Goal: Find specific page/section: Find specific page/section

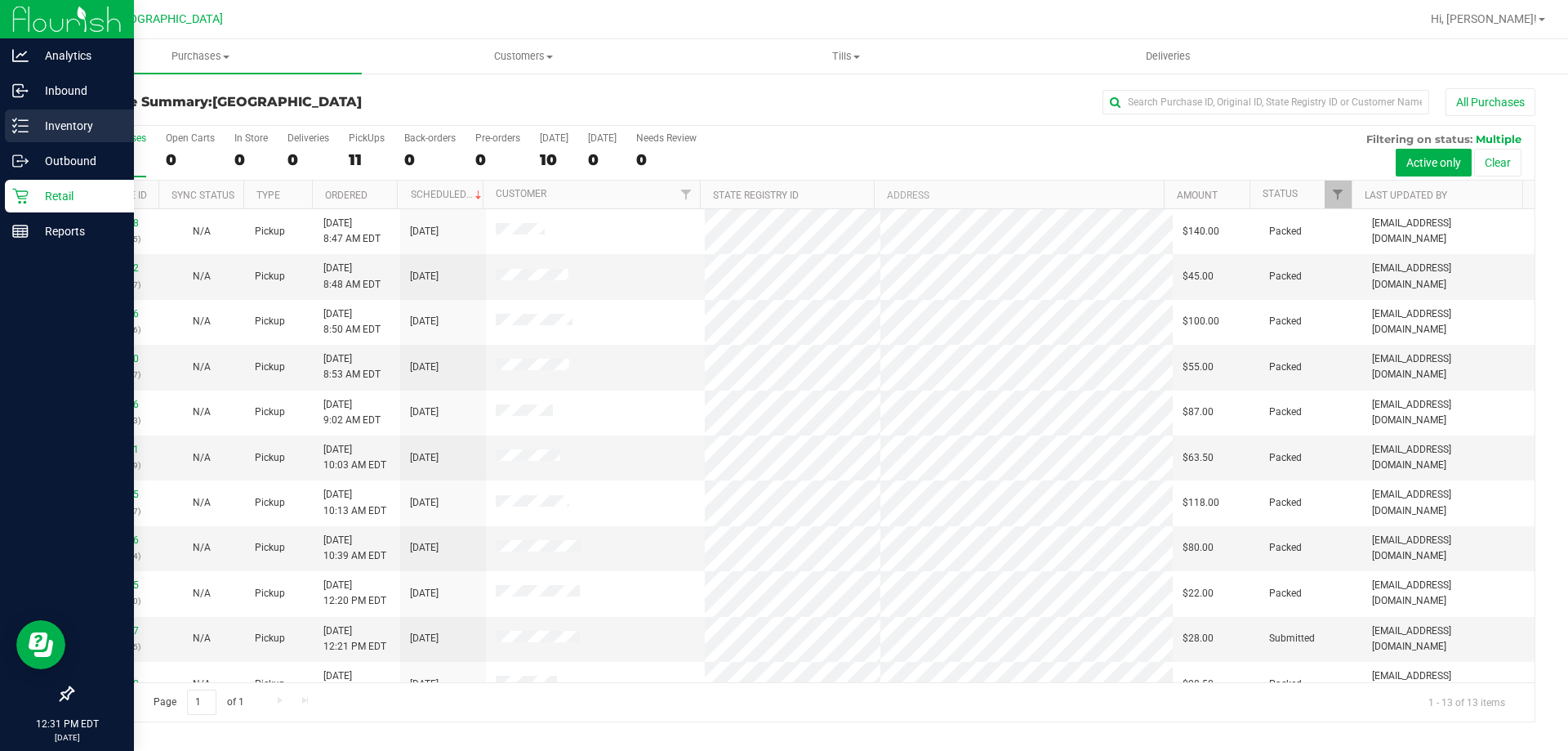
drag, startPoint x: 48, startPoint y: 131, endPoint x: 129, endPoint y: 153, distance: 83.9
click at [48, 131] on p "Inventory" at bounding box center [77, 125] width 98 height 19
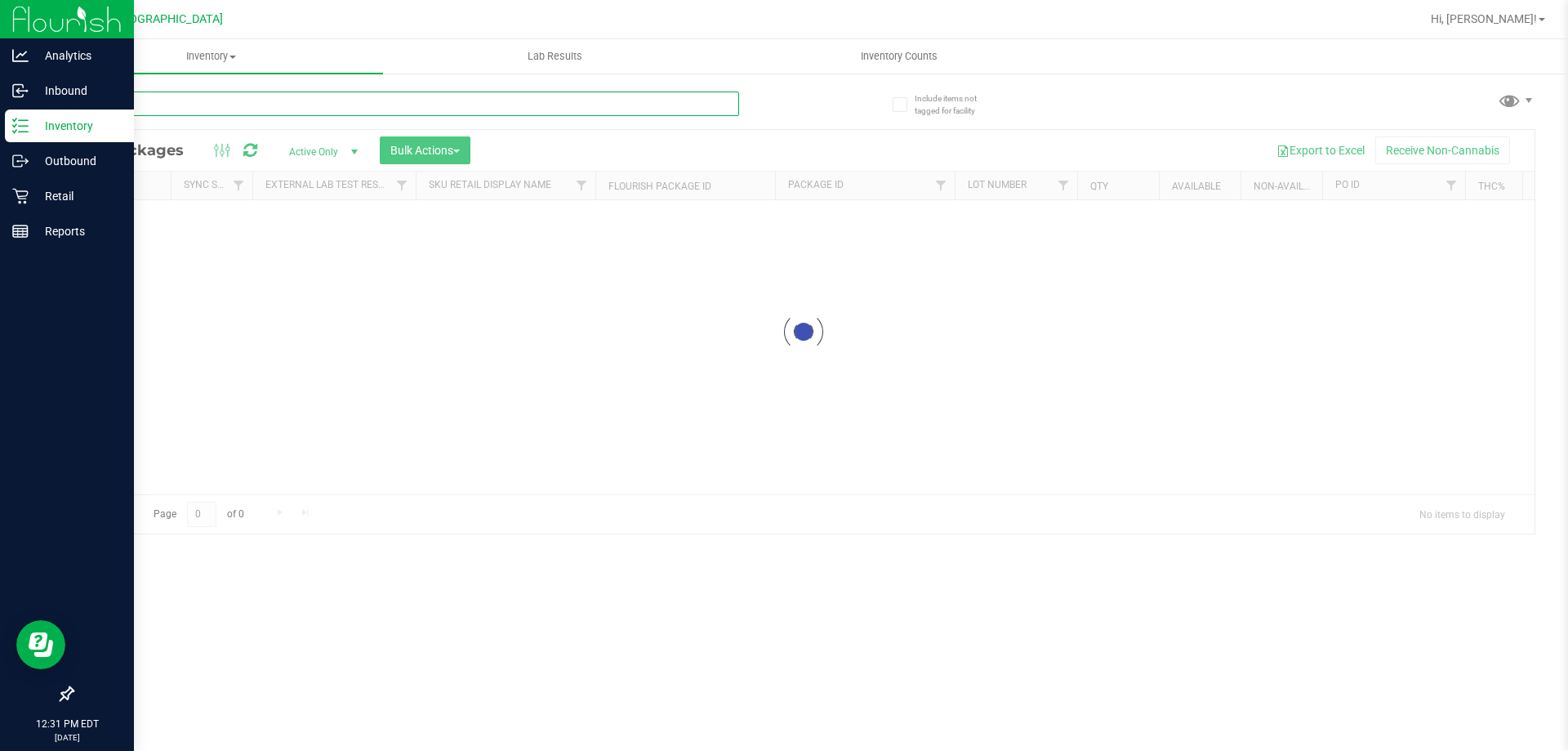
click at [163, 112] on div "Inventory All packages All inventory Waste log Create inventory Lab Results Inv…" at bounding box center [803, 395] width 1529 height 712
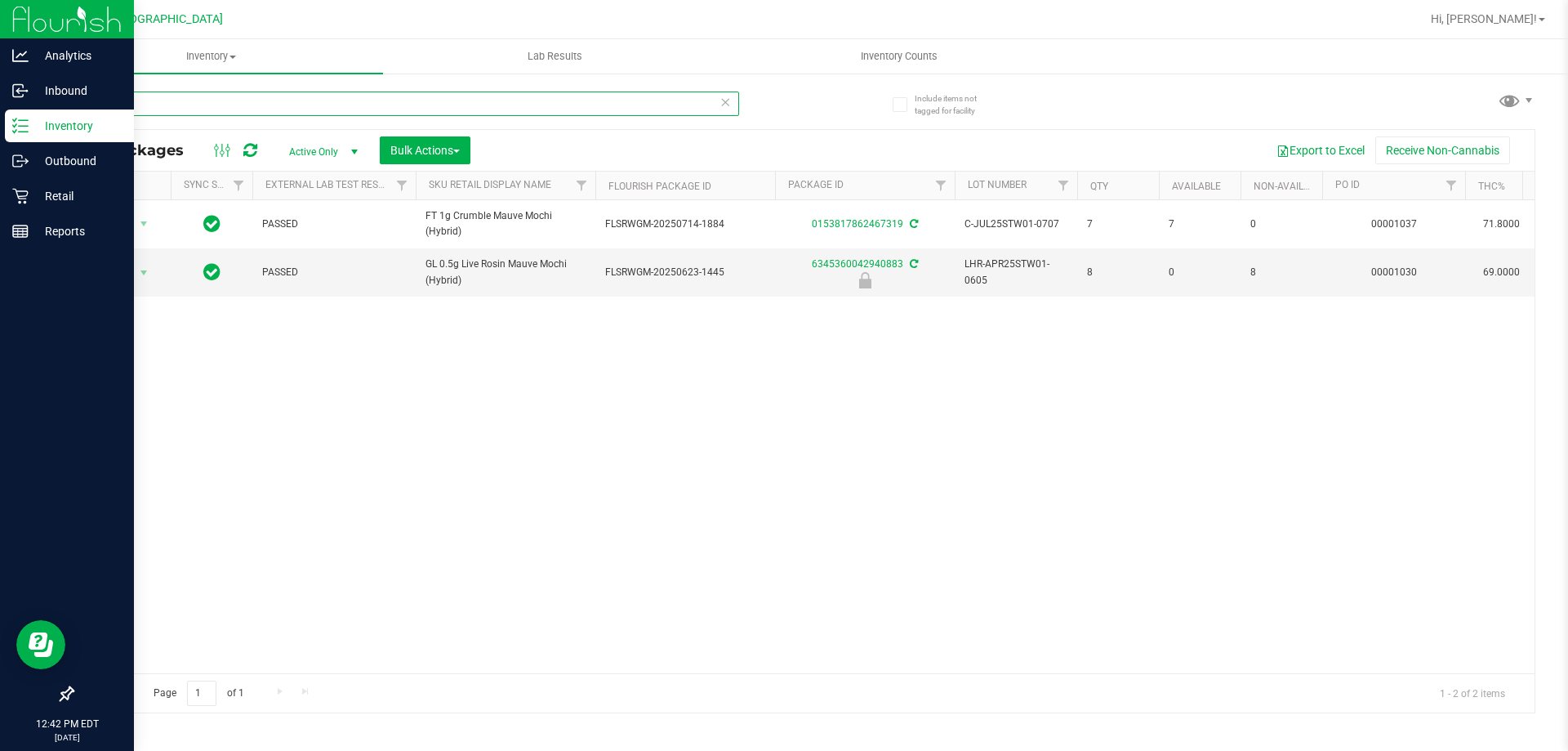
type input "s"
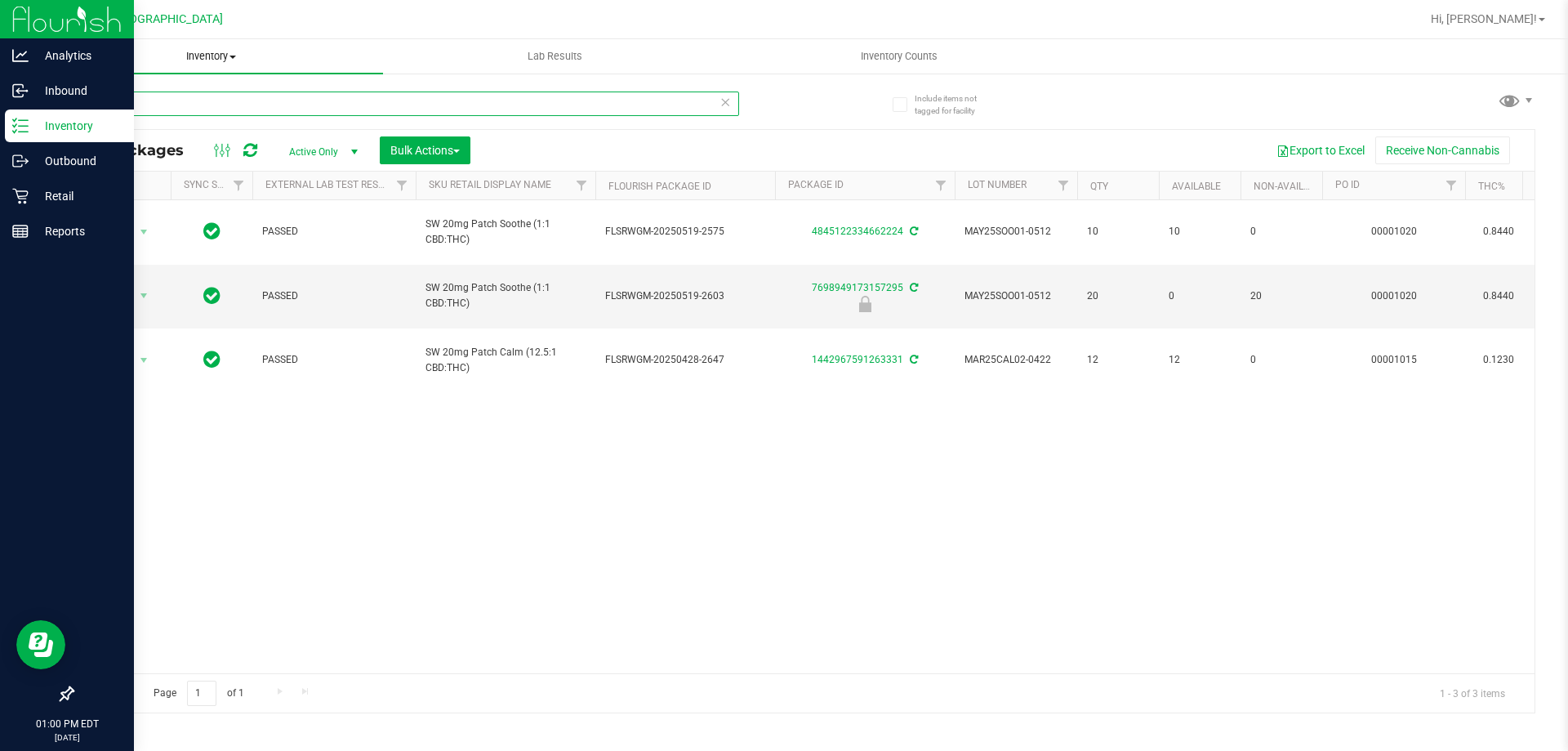
type input "p"
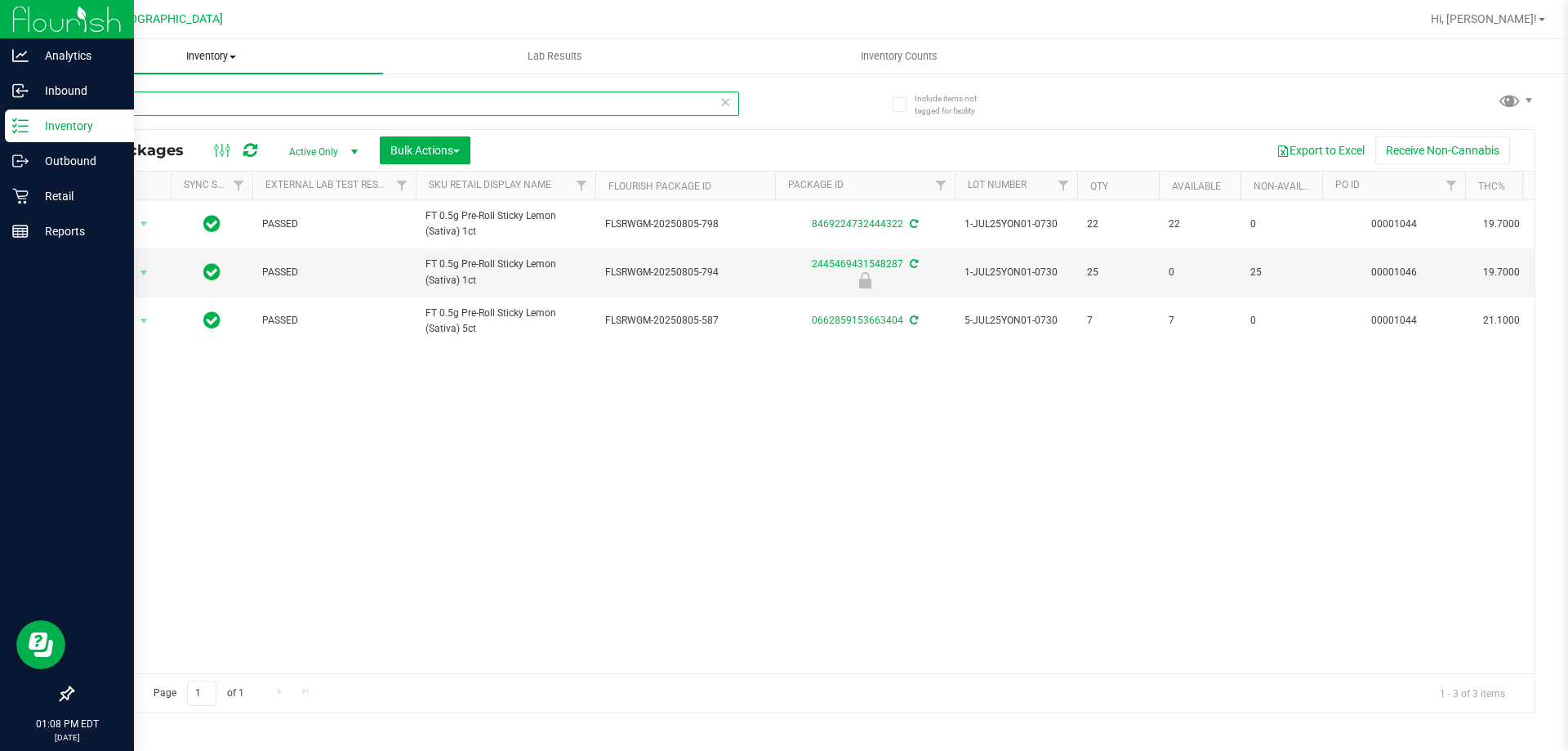
type input "y"
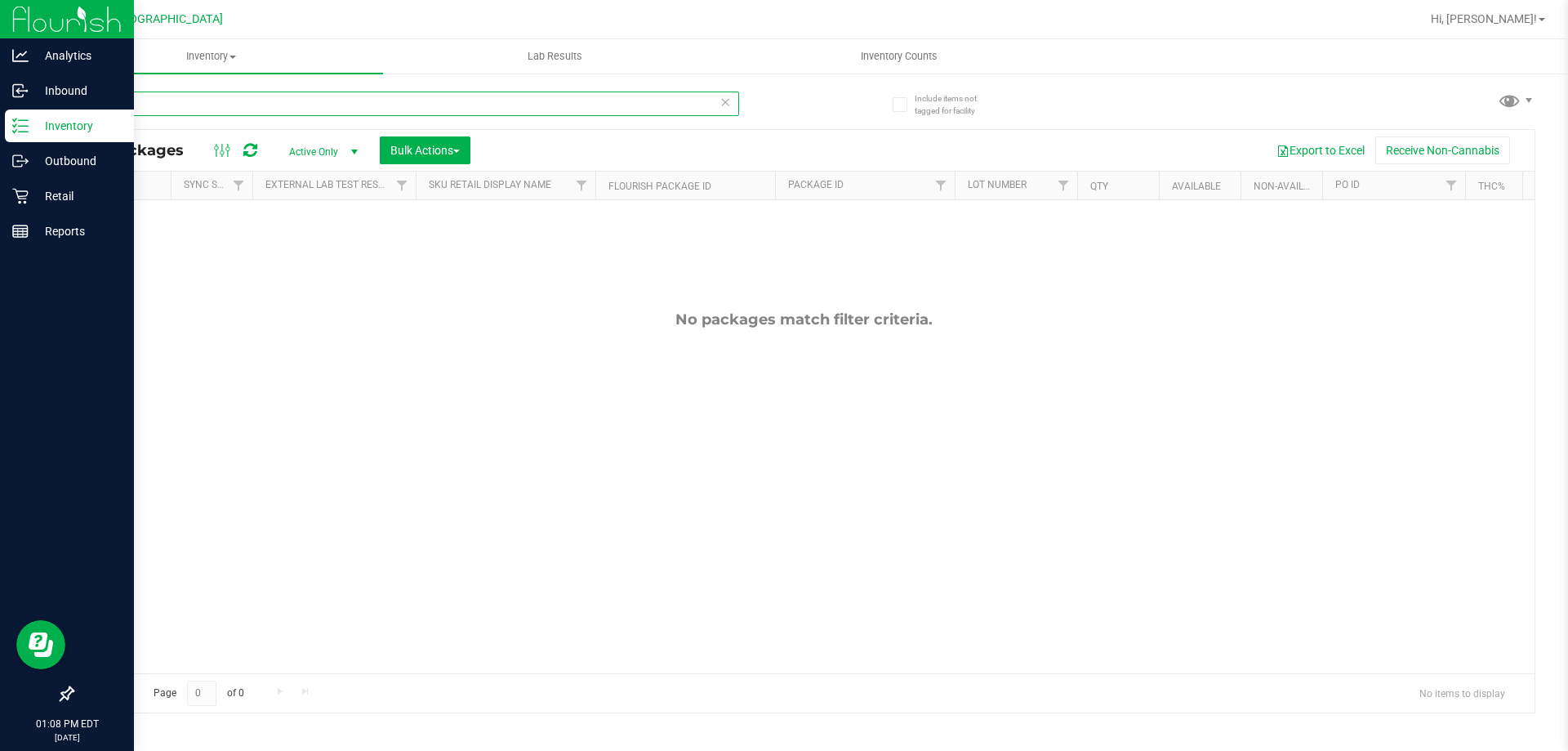
type input "t"
